Goal: Information Seeking & Learning: Find specific fact

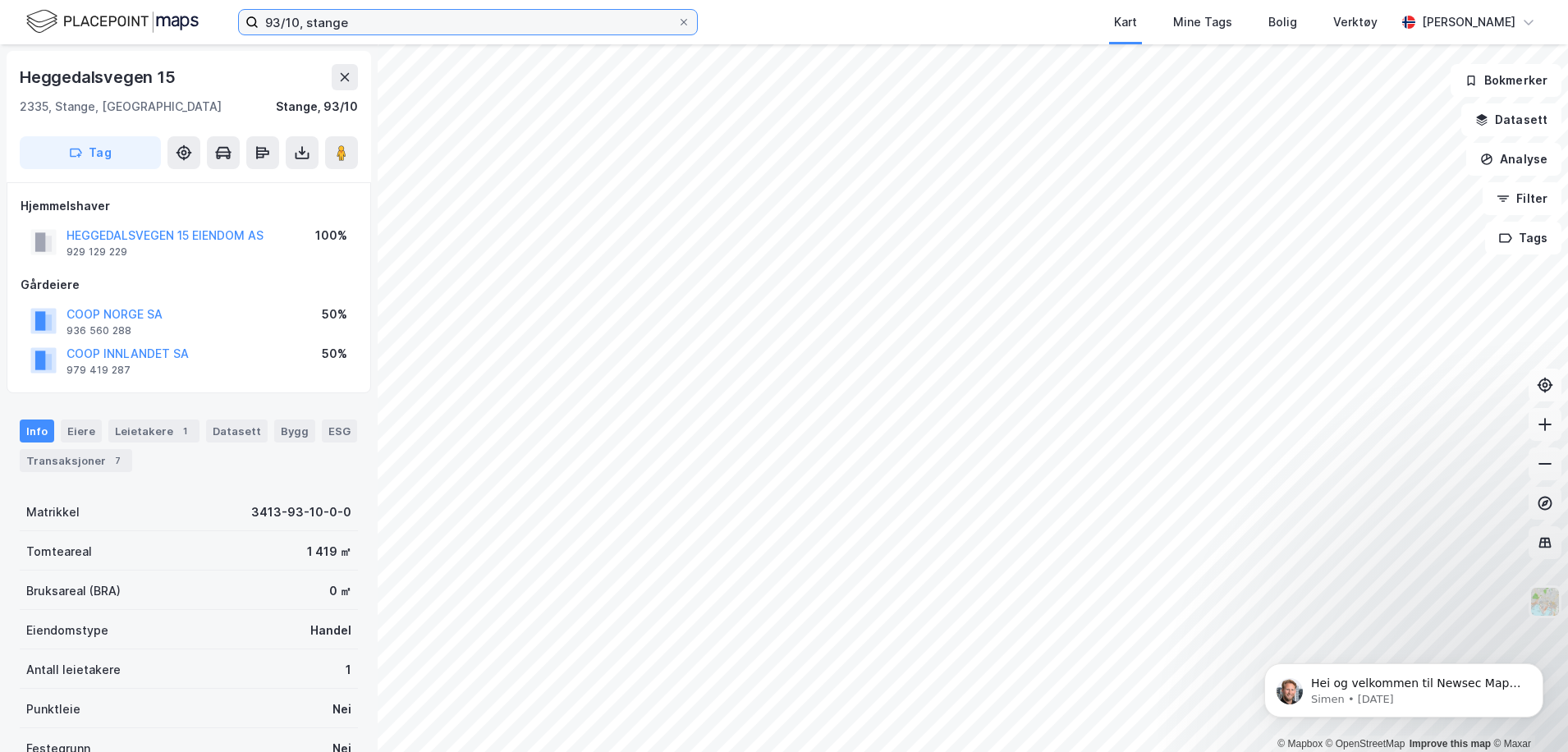
click at [387, 26] on input "93/10, stange" at bounding box center [468, 22] width 418 height 25
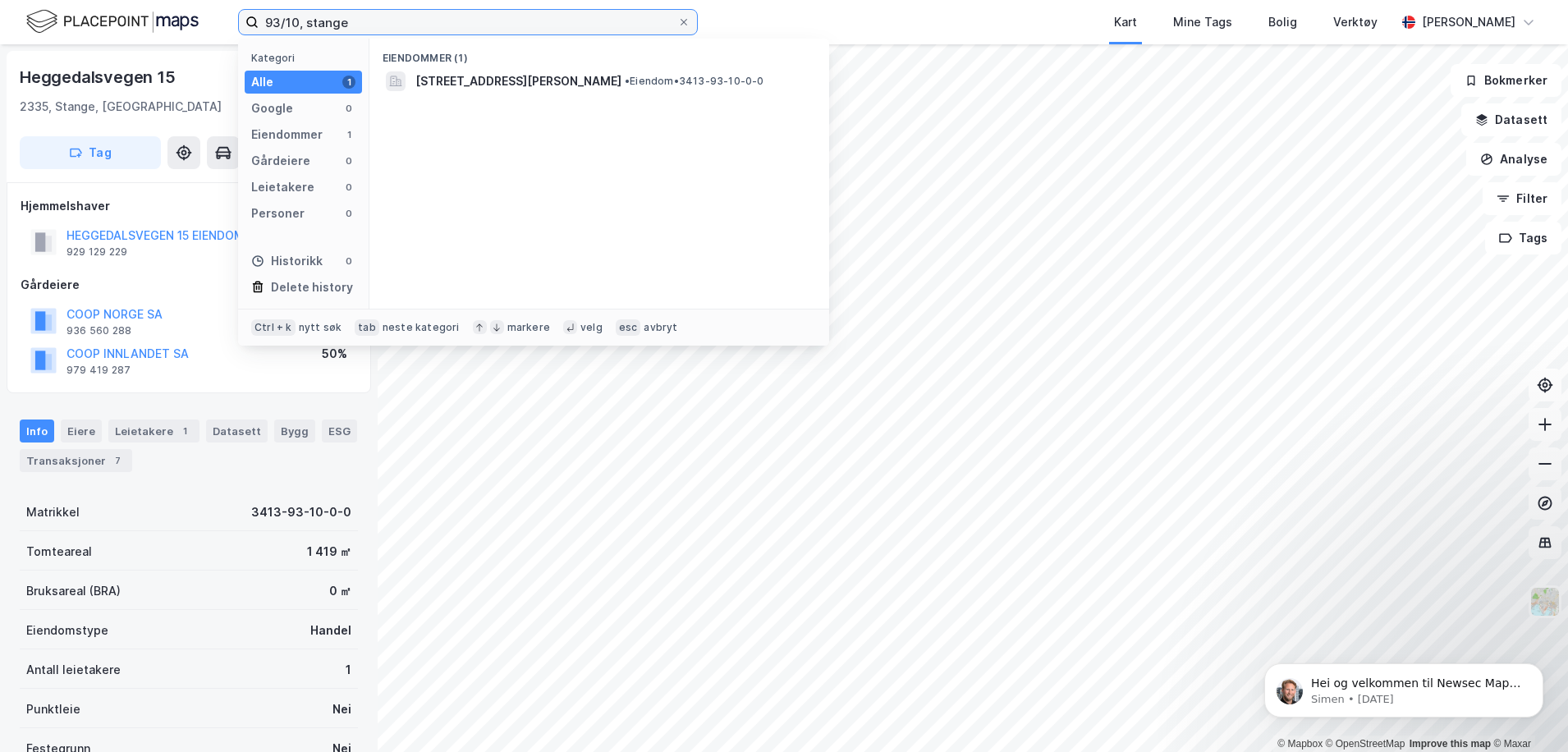
drag, startPoint x: 377, startPoint y: 20, endPoint x: 128, endPoint y: 14, distance: 249.1
click at [128, 13] on div "93/10, stange Kategori Alle 1 Google 0 Eiendommer 1 Gårdeiere 0 Leietakere 0 Pe…" at bounding box center [784, 22] width 1568 height 44
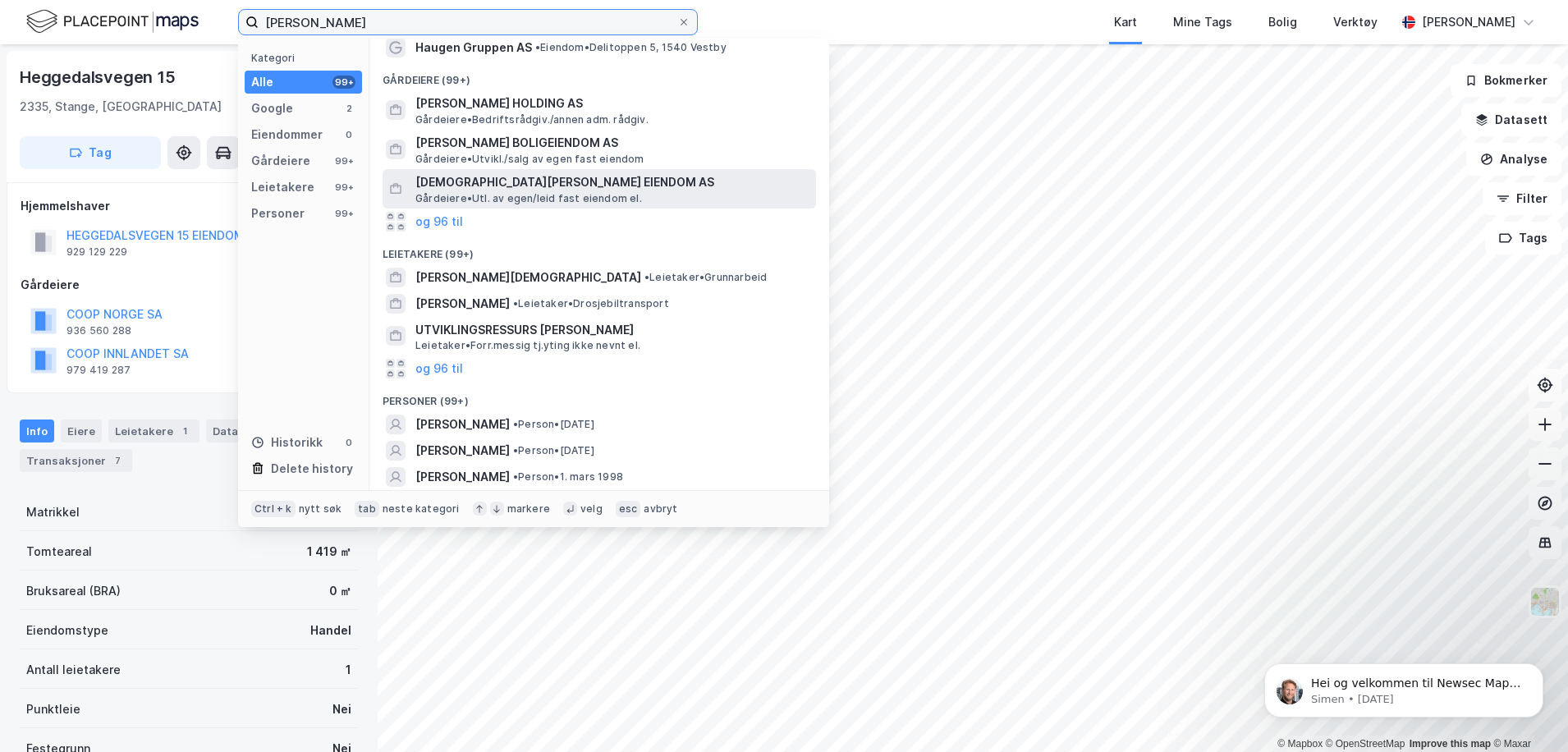
scroll to position [82, 0]
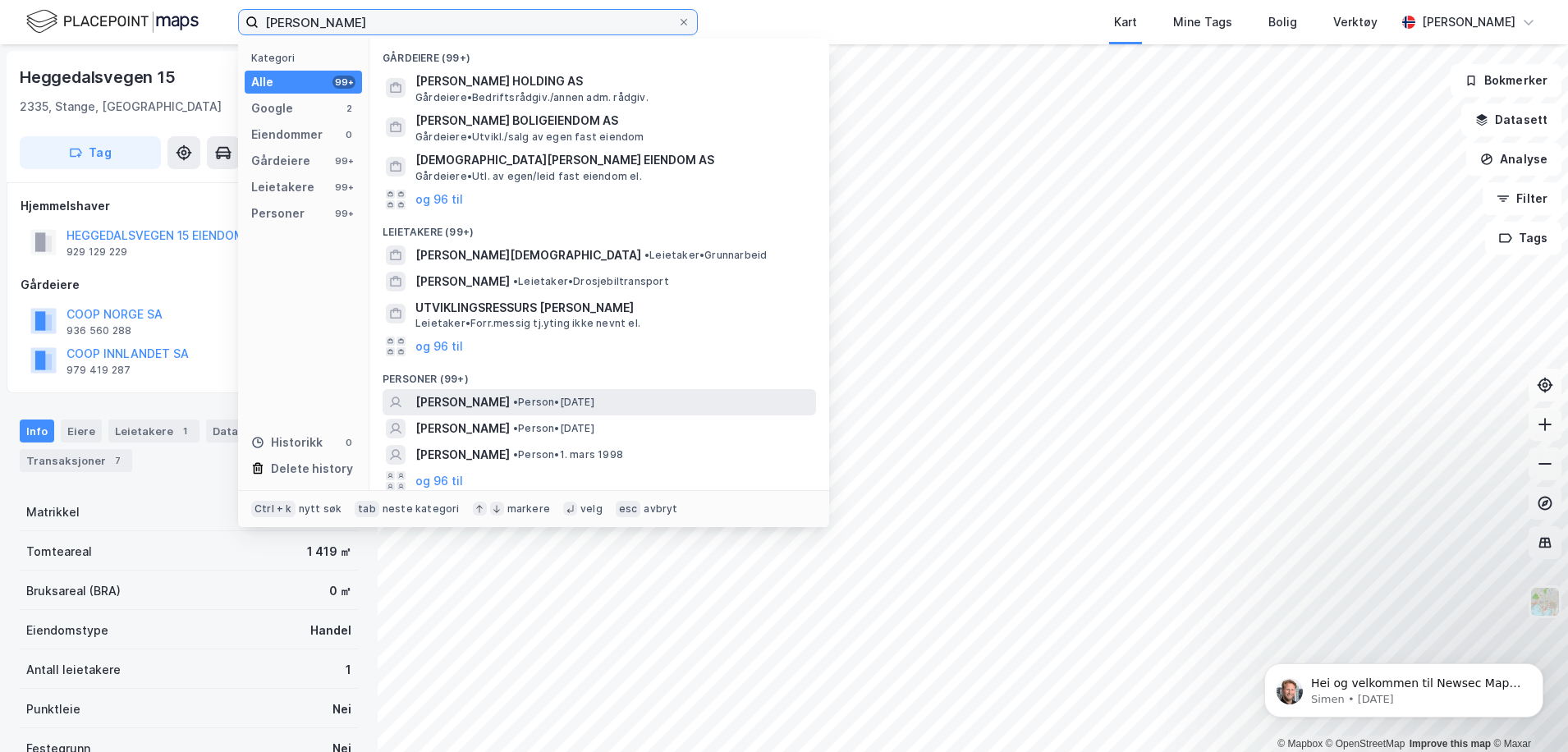
type input "[PERSON_NAME]"
click at [497, 402] on span "[PERSON_NAME]" at bounding box center [463, 402] width 94 height 20
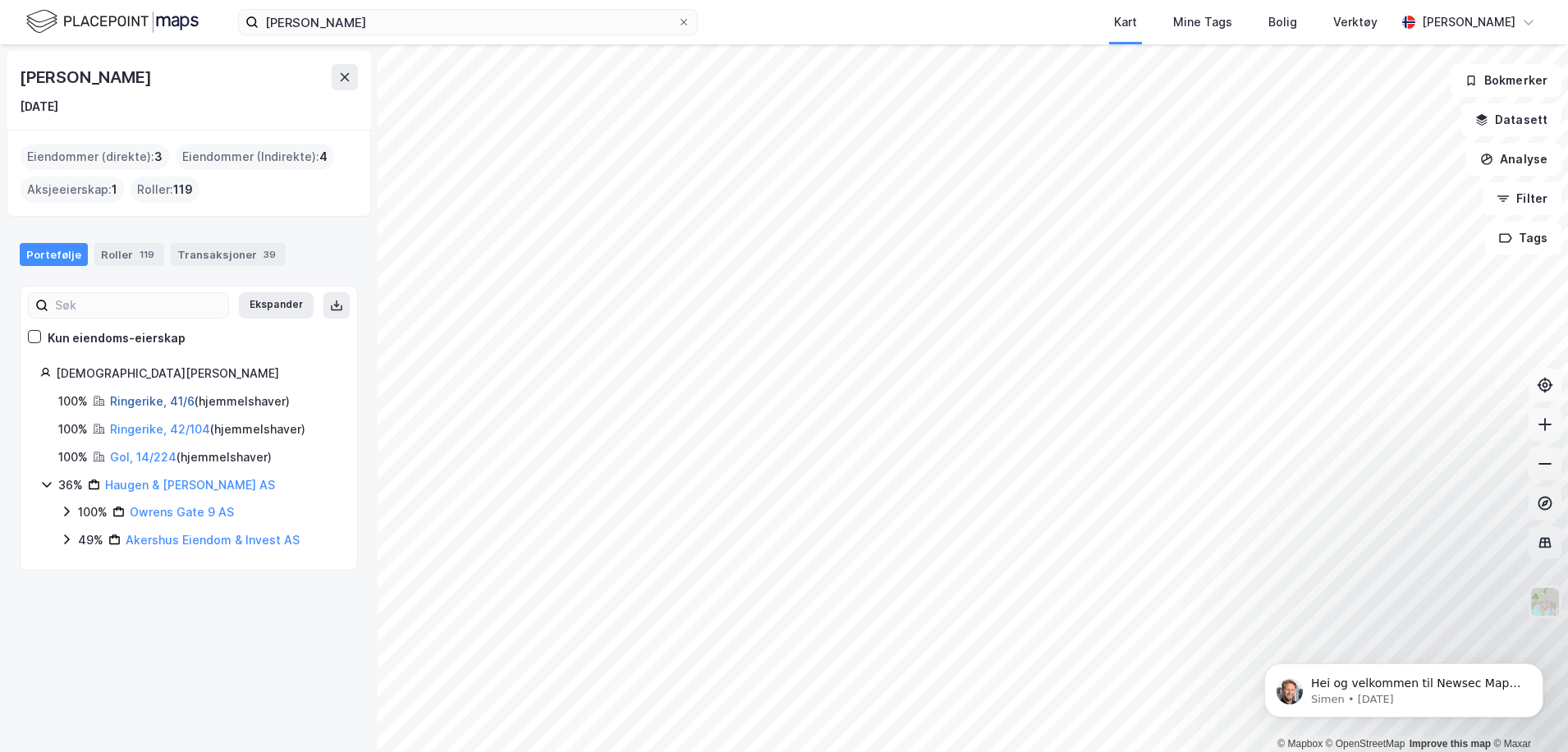
click at [128, 402] on link "Ringerike, 41/6" at bounding box center [152, 401] width 85 height 14
